Goal: Information Seeking & Learning: Learn about a topic

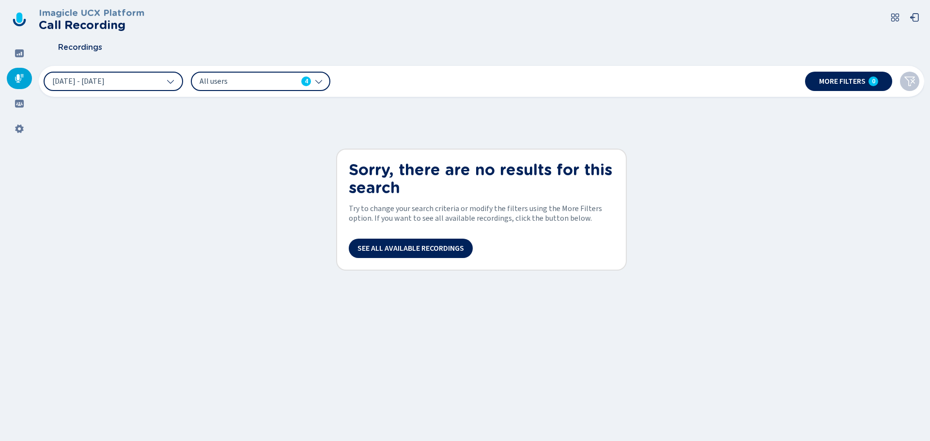
click at [18, 55] on icon at bounding box center [20, 53] width 10 height 10
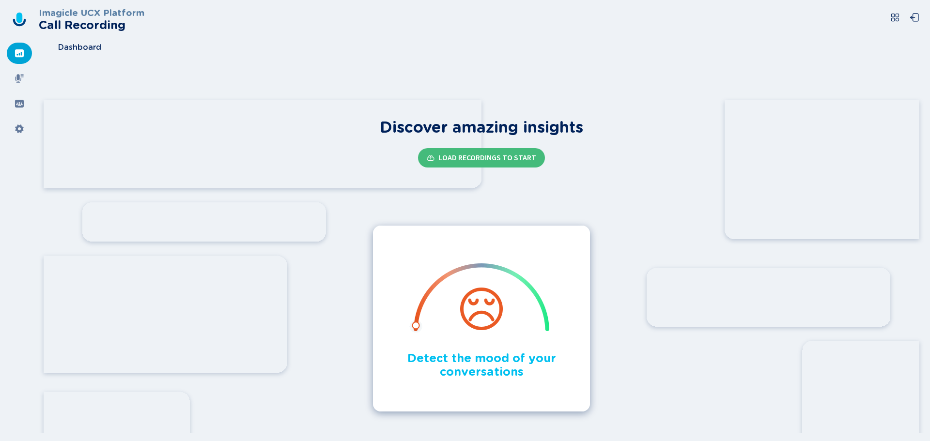
click at [17, 77] on icon at bounding box center [19, 78] width 9 height 9
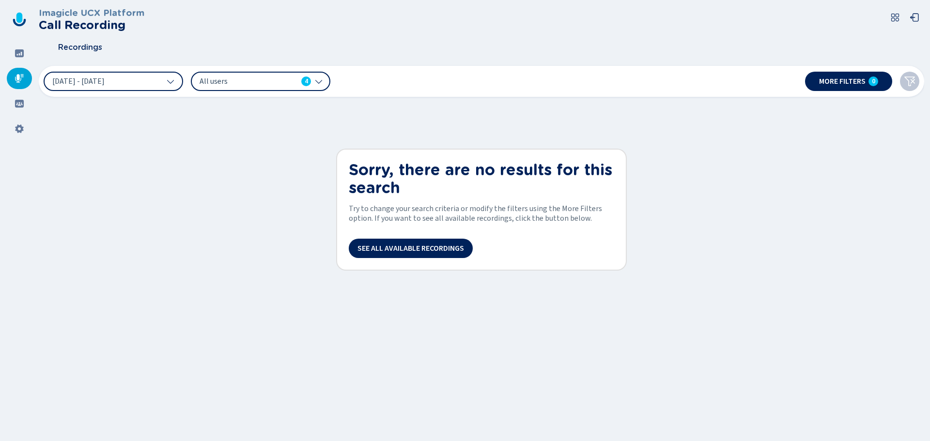
click at [17, 59] on div at bounding box center [19, 53] width 25 height 21
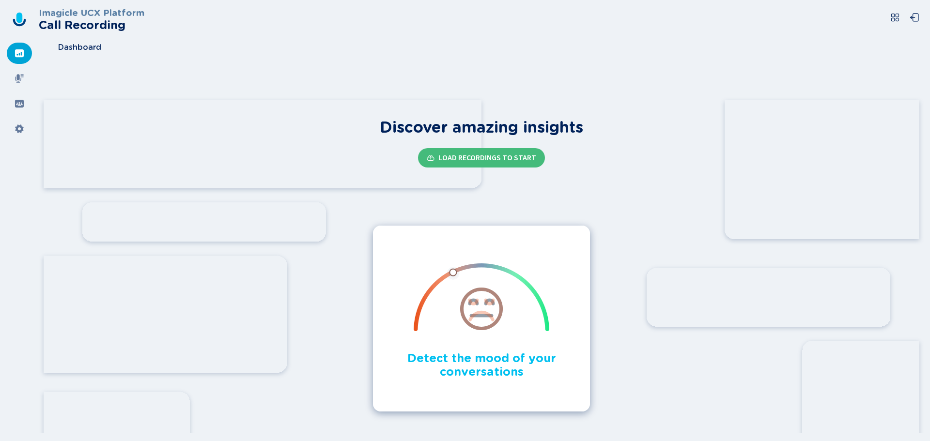
click at [16, 76] on icon at bounding box center [20, 79] width 10 height 10
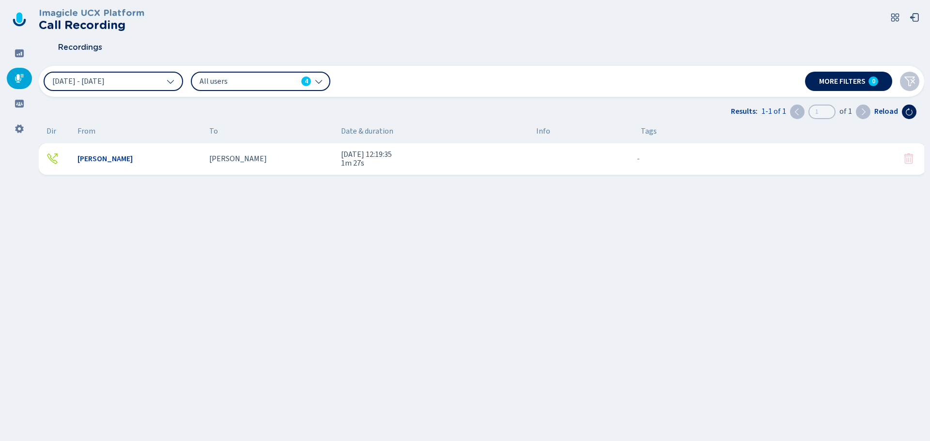
click at [303, 166] on div "[PERSON_NAME] [DATE] 12:19:35 1m 27s - {{hiddenTagsCount}} more" at bounding box center [482, 158] width 887 height 31
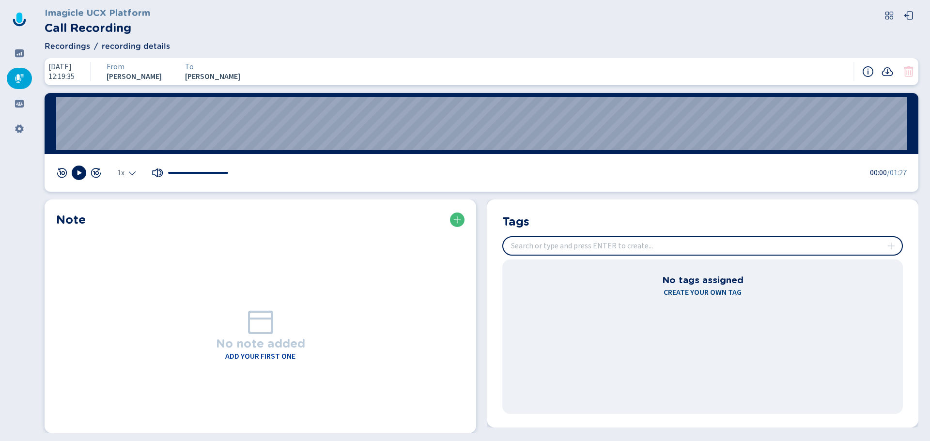
click at [72, 174] on button at bounding box center [79, 173] width 15 height 15
click at [80, 170] on icon at bounding box center [79, 173] width 8 height 8
click at [63, 129] on wave "00:00" at bounding box center [481, 123] width 850 height 53
click at [77, 171] on icon at bounding box center [79, 172] width 4 height 5
click at [75, 172] on icon at bounding box center [79, 173] width 8 height 8
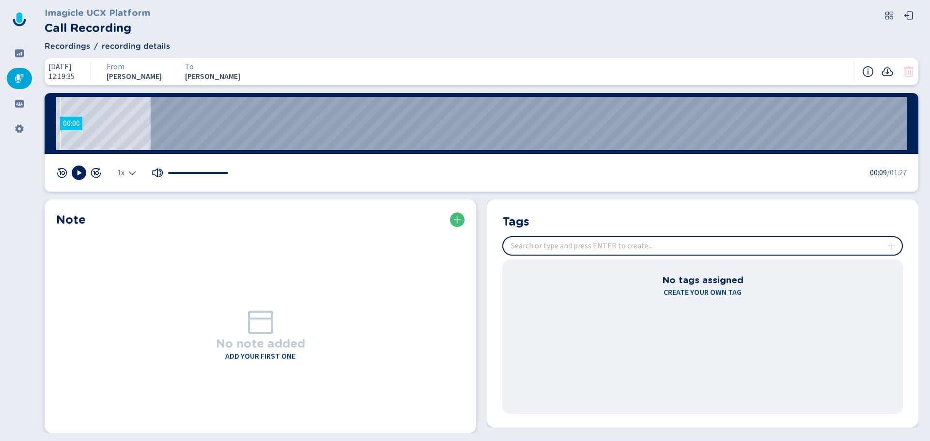
click at [59, 126] on wave "00:00" at bounding box center [481, 123] width 850 height 53
click at [16, 53] on icon at bounding box center [19, 53] width 9 height 8
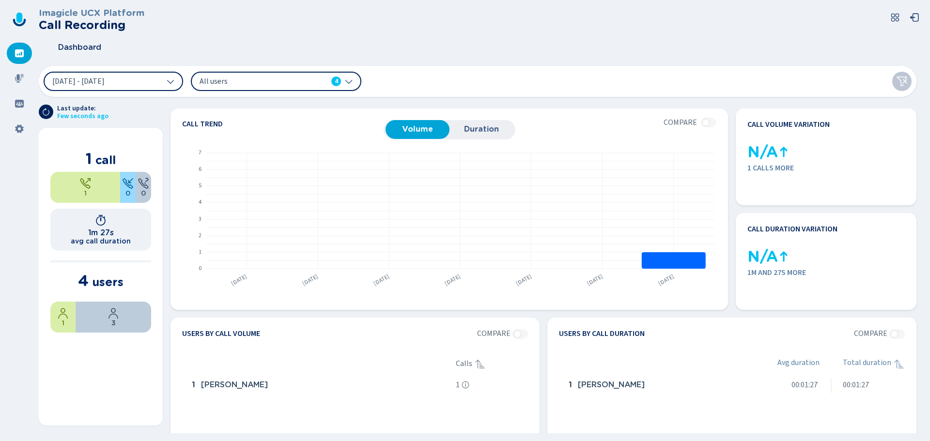
click at [21, 78] on icon at bounding box center [20, 79] width 10 height 10
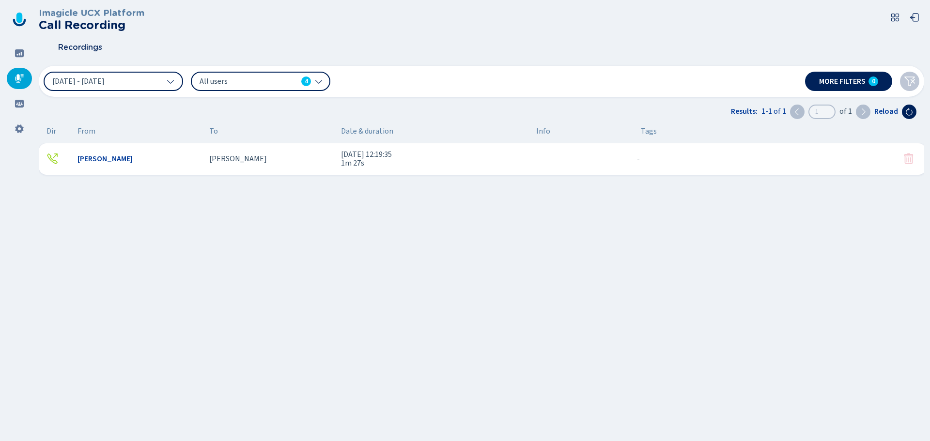
click at [252, 164] on div "Sunail Ashraf Bava 1 Oct 2025 - 12:19:35 1m 27s - {{hiddenTagsCount}} more" at bounding box center [482, 158] width 887 height 31
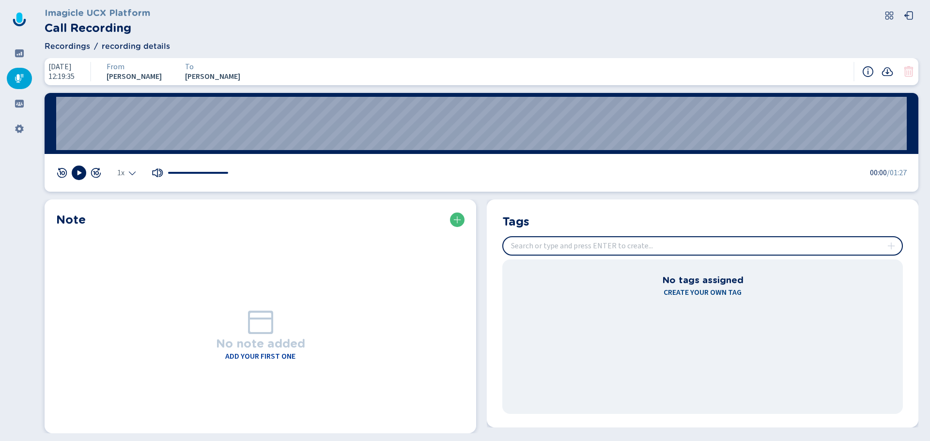
click at [82, 170] on icon at bounding box center [79, 173] width 8 height 8
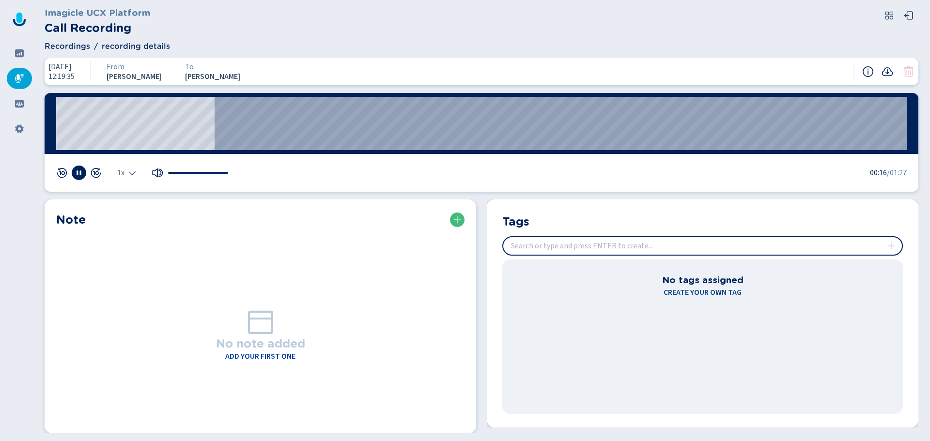
click at [77, 174] on rect at bounding box center [76, 172] width 1 height 5
click at [325, 132] on wave "00:27" at bounding box center [481, 123] width 850 height 53
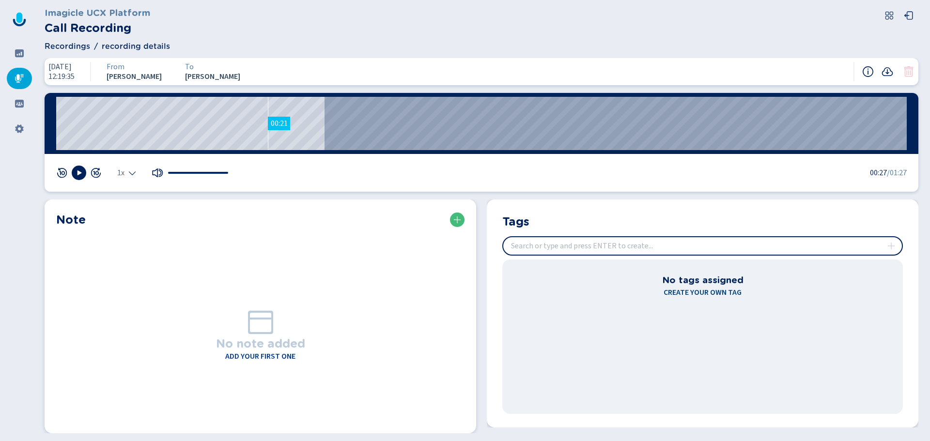
click at [268, 123] on wave "00:21" at bounding box center [481, 123] width 850 height 53
click at [228, 122] on wave "00:20" at bounding box center [481, 123] width 850 height 53
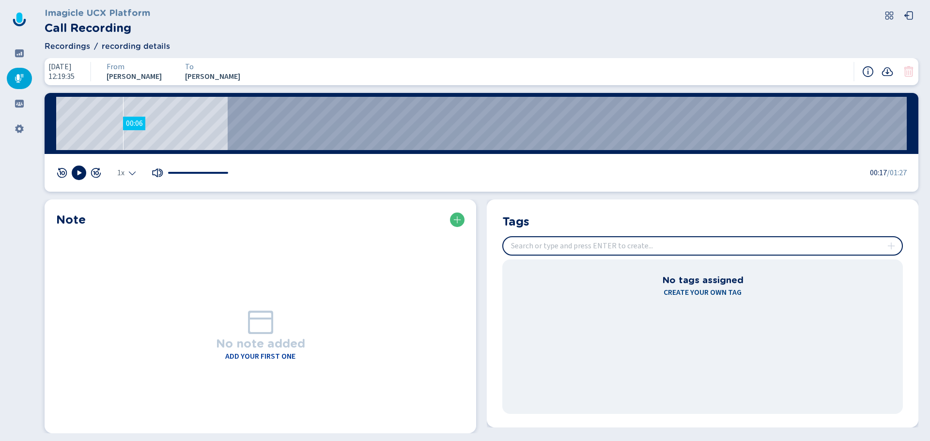
click at [123, 129] on wave "00:06" at bounding box center [481, 123] width 850 height 53
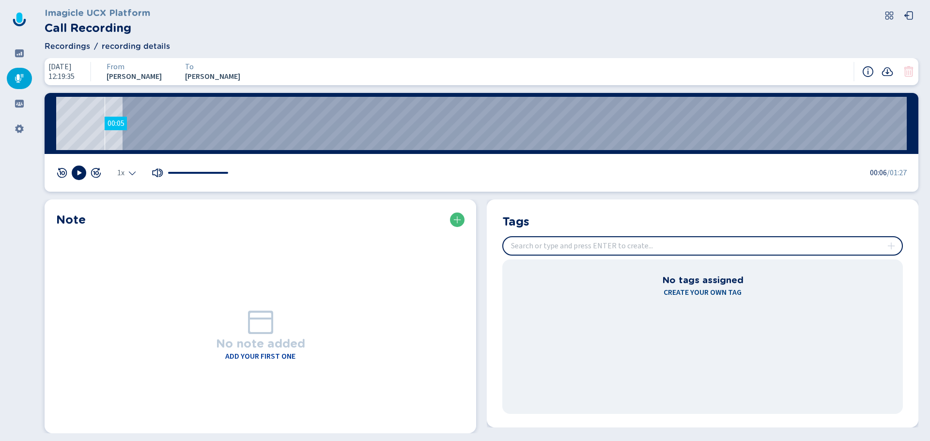
click at [87, 129] on wave "00:05" at bounding box center [481, 123] width 850 height 53
click at [53, 131] on div "00:00" at bounding box center [481, 123] width 873 height 61
click at [62, 126] on wave "00:00" at bounding box center [481, 123] width 850 height 53
click at [55, 122] on div "00:00" at bounding box center [481, 123] width 873 height 61
click at [17, 82] on icon at bounding box center [20, 79] width 10 height 10
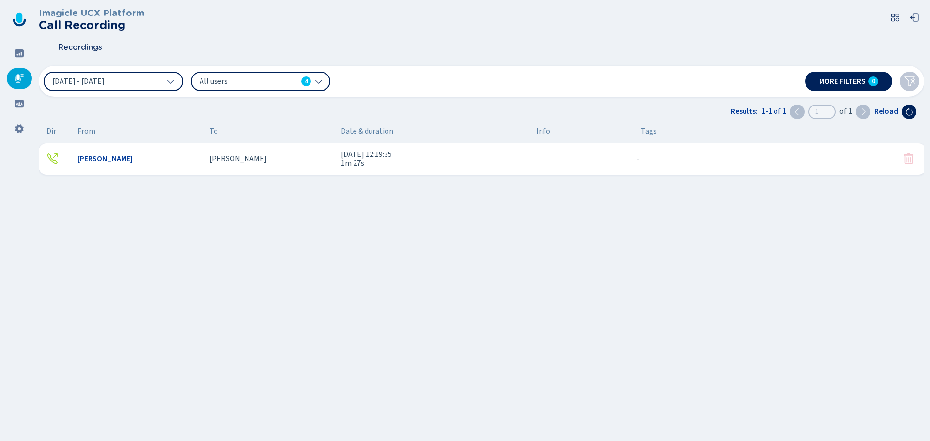
click at [810, 222] on div "Sunail Ashraf Bava 1 Oct 2025 - 12:19:35 1m 27s - {{hiddenTagsCount}} more" at bounding box center [484, 259] width 891 height 232
click at [260, 158] on div "Ashraf Bava" at bounding box center [271, 158] width 124 height 9
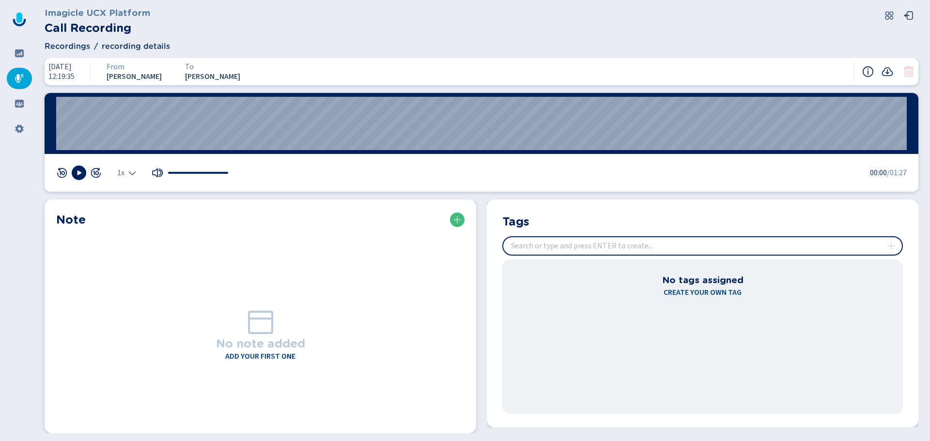
click at [18, 78] on icon at bounding box center [19, 78] width 9 height 9
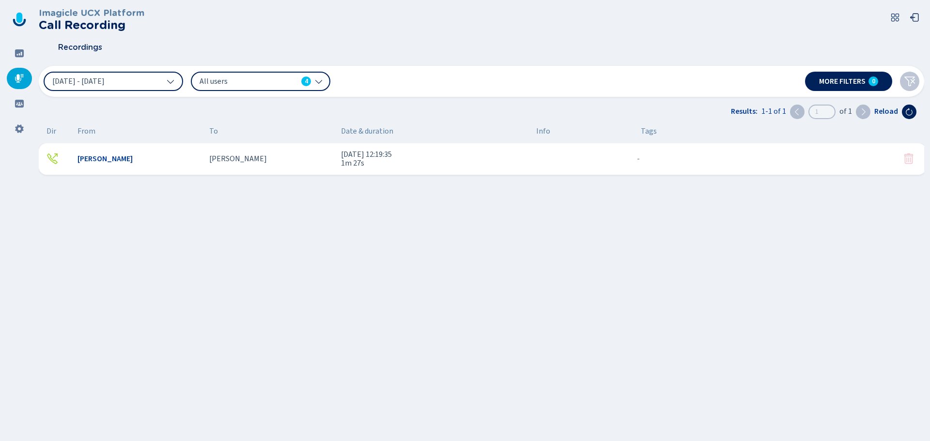
click at [114, 162] on div "Sunail" at bounding box center [139, 158] width 124 height 9
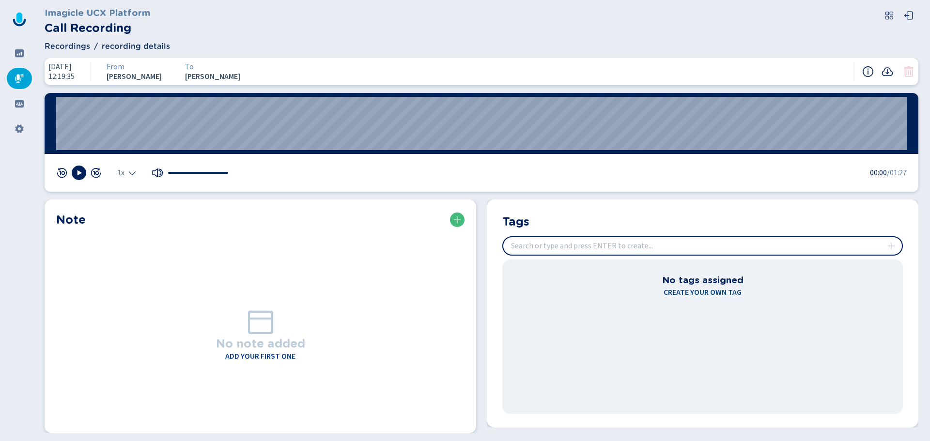
click at [18, 129] on icon at bounding box center [20, 129] width 10 height 10
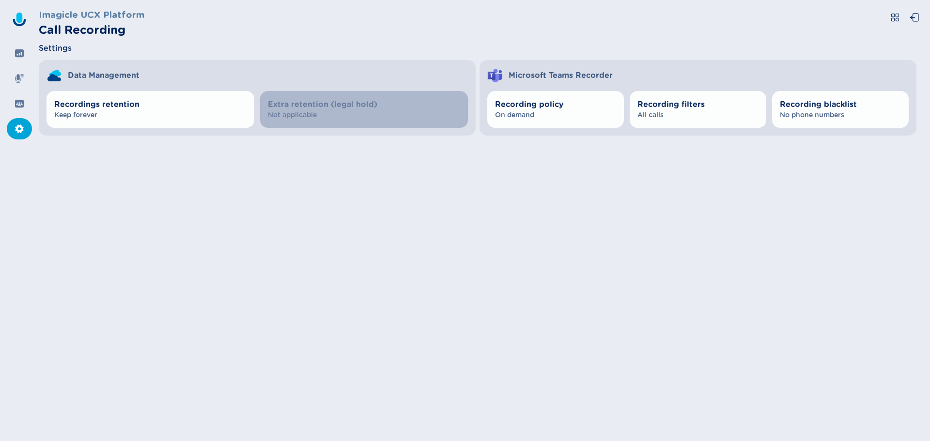
click at [87, 113] on span "Keep forever" at bounding box center [150, 115] width 192 height 10
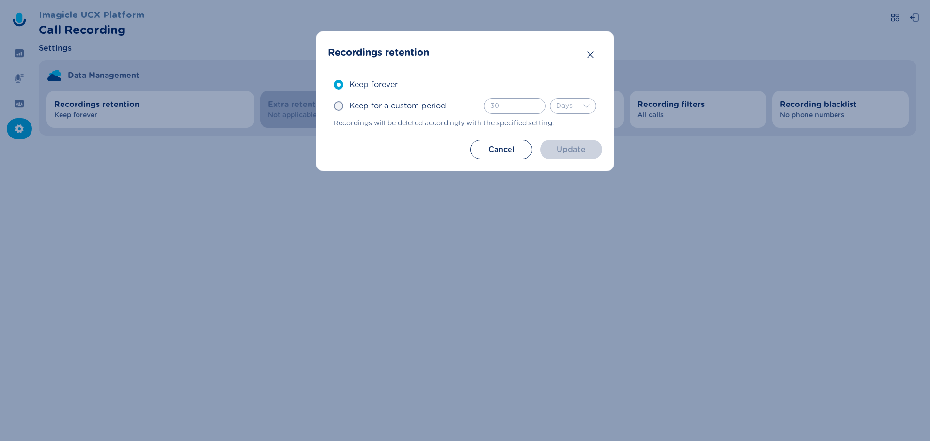
click at [491, 154] on button "Cancel" at bounding box center [501, 149] width 62 height 19
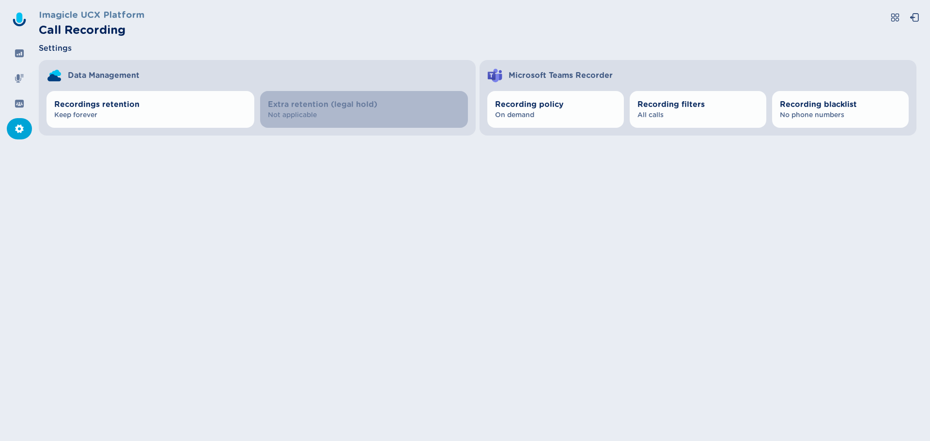
click at [25, 83] on div at bounding box center [19, 78] width 25 height 21
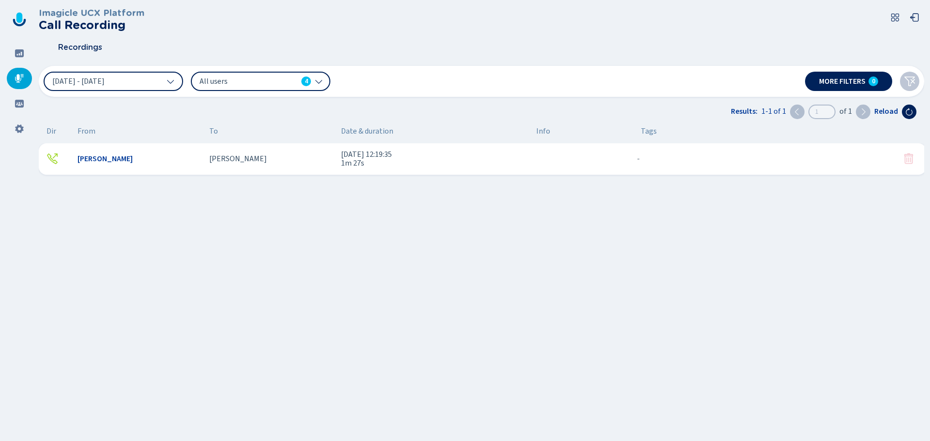
click at [10, 55] on div at bounding box center [19, 53] width 25 height 21
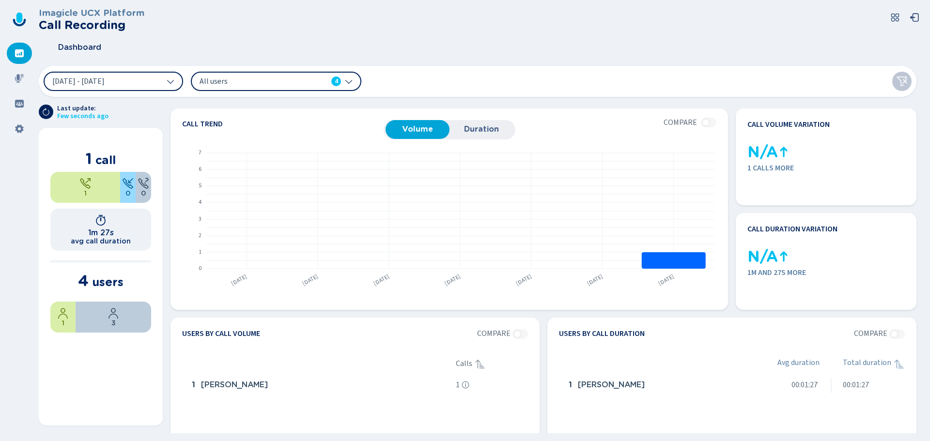
click at [22, 106] on icon at bounding box center [19, 104] width 9 height 8
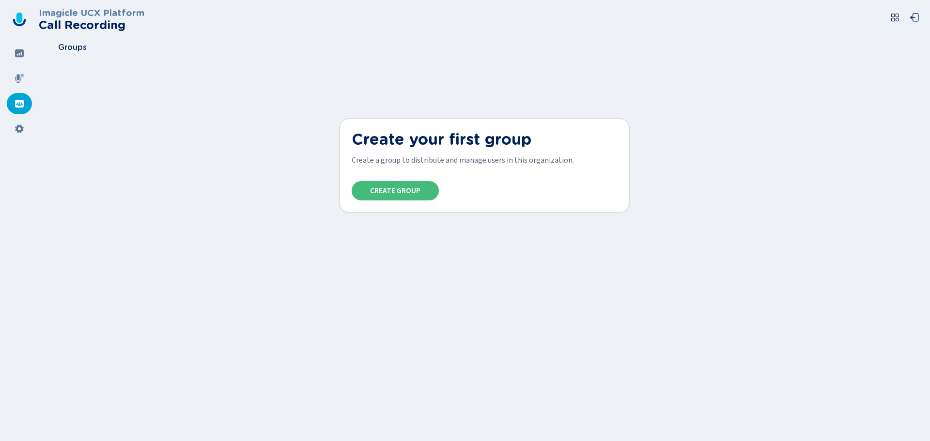
click at [19, 130] on icon at bounding box center [19, 128] width 8 height 9
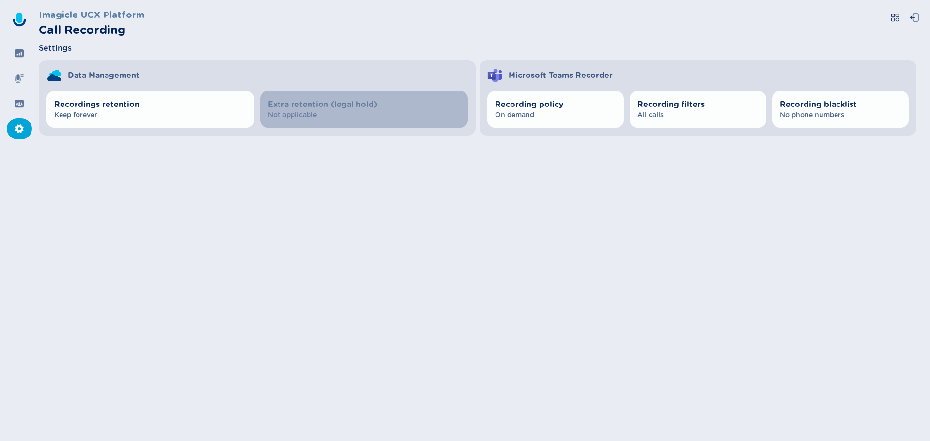
click at [24, 64] on nav at bounding box center [19, 220] width 39 height 441
click at [20, 60] on div at bounding box center [19, 53] width 25 height 21
